Goal: Transaction & Acquisition: Purchase product/service

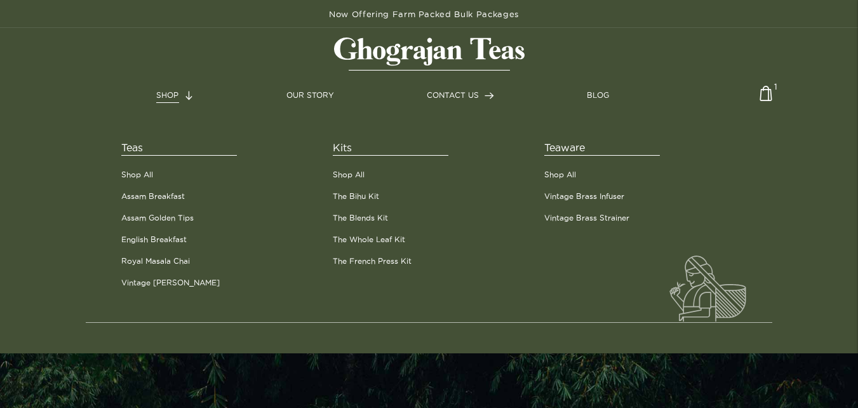
click at [165, 92] on span "SHOP" at bounding box center [167, 95] width 22 height 8
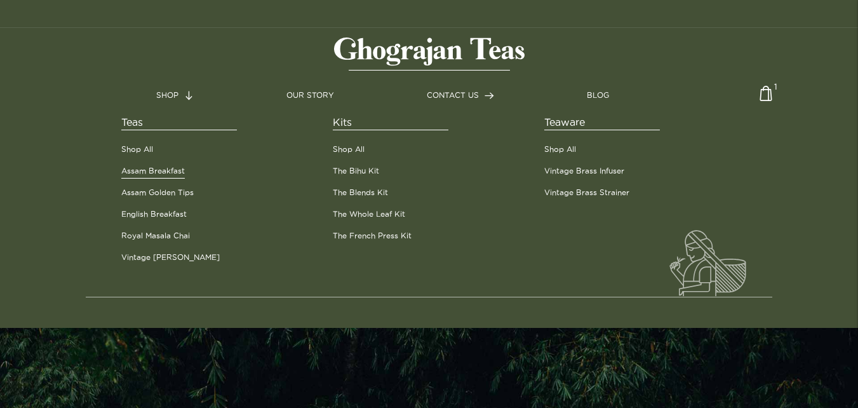
click at [152, 172] on link "Assam Breakfast" at bounding box center [153, 170] width 64 height 11
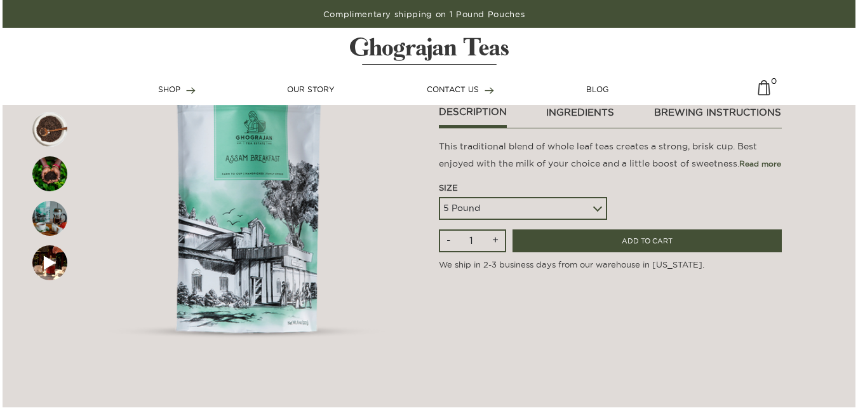
scroll to position [144, 0]
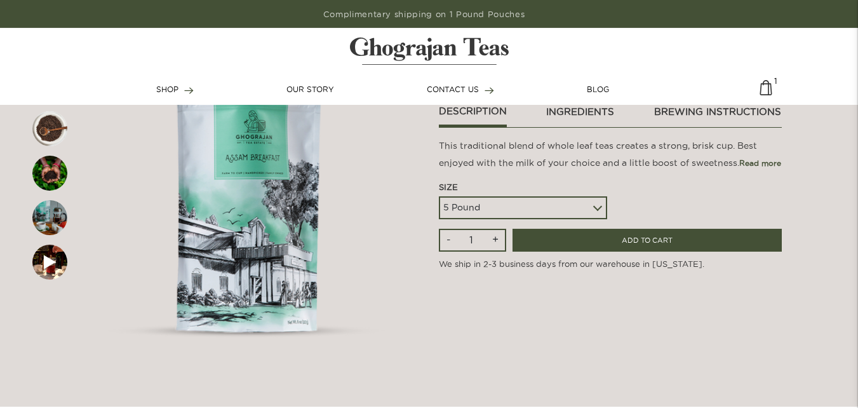
click at [476, 204] on select "5 Pound 10 Pound Paper Sack (68 lbs) Pallet - 20 Paper Sacks - 1364 lbs" at bounding box center [523, 207] width 168 height 23
select select
click at [439, 196] on select "5 Pound 10 Pound Paper Sack (68 lbs) Pallet - 20 Paper Sacks - 1364 lbs" at bounding box center [523, 207] width 168 height 23
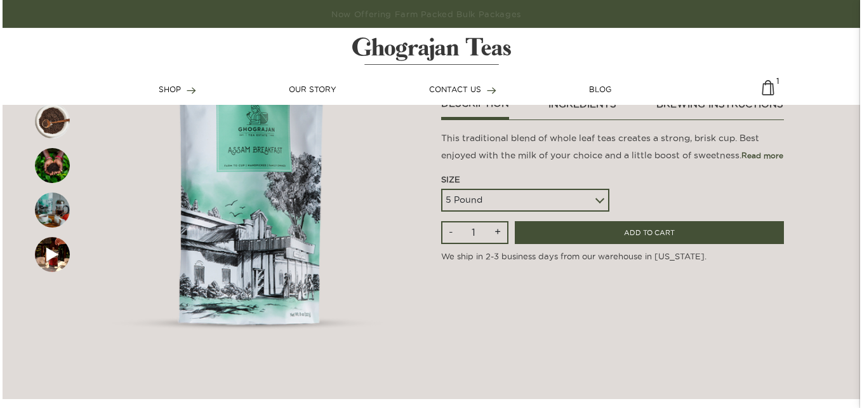
scroll to position [152, 0]
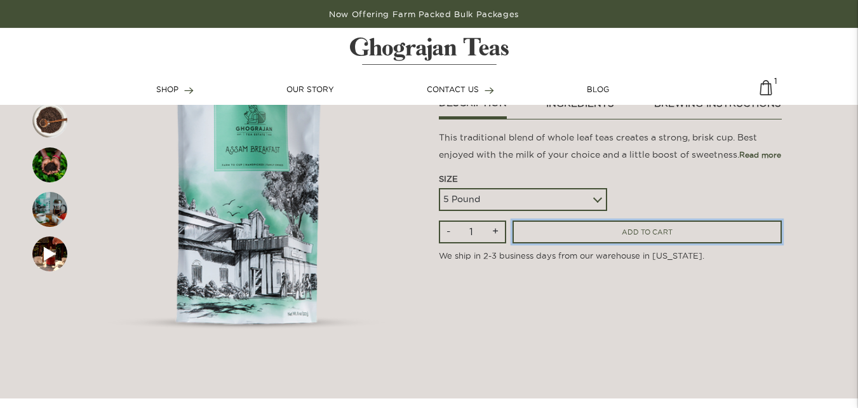
click at [608, 225] on input "ADD TO CART" at bounding box center [646, 231] width 269 height 23
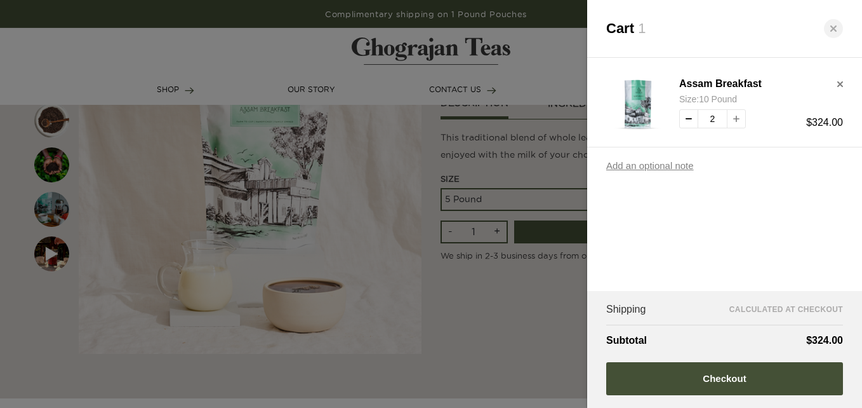
click at [689, 118] on button "decrease quantity" at bounding box center [689, 118] width 19 height 19
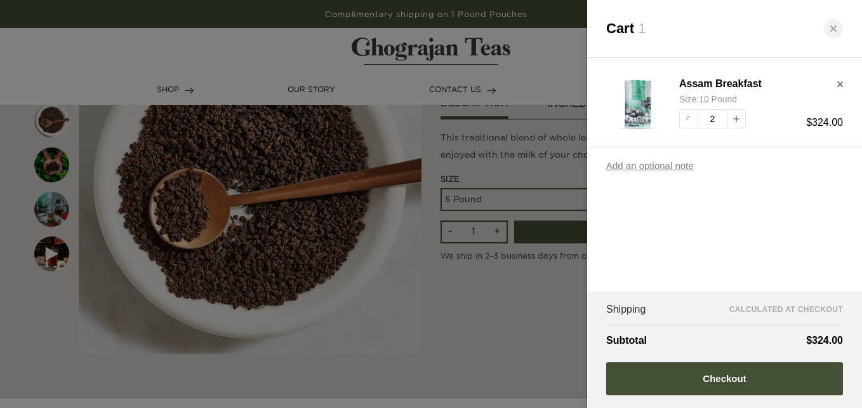
type input "1"
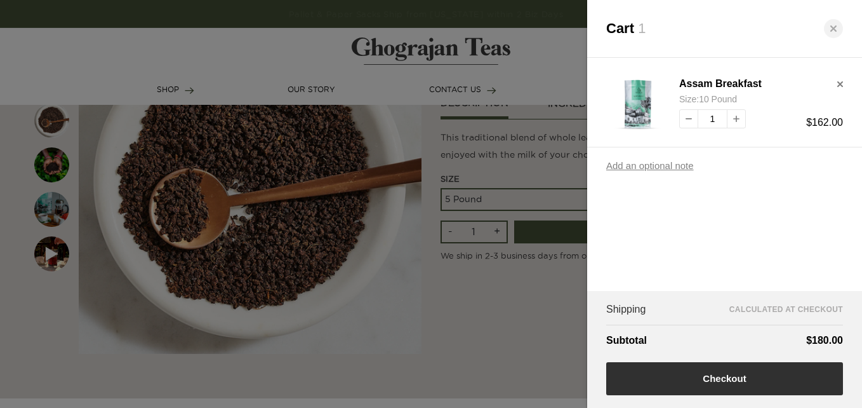
click at [707, 379] on button "Checkout" at bounding box center [724, 378] width 237 height 33
